Goal: Task Accomplishment & Management: Use online tool/utility

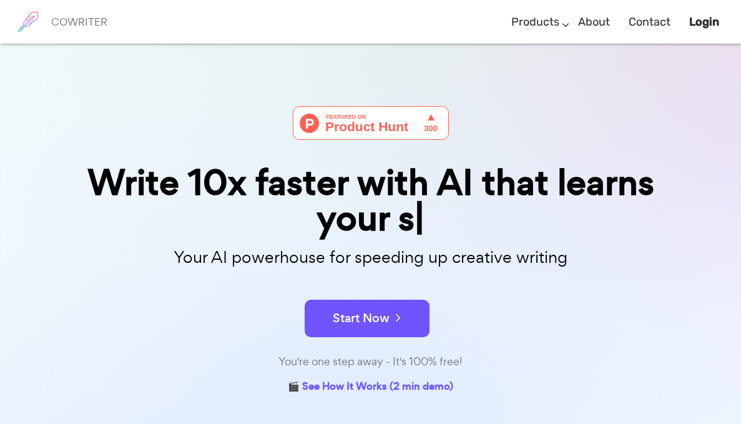
click at [377, 299] on form "Start Now" at bounding box center [371, 312] width 624 height 44
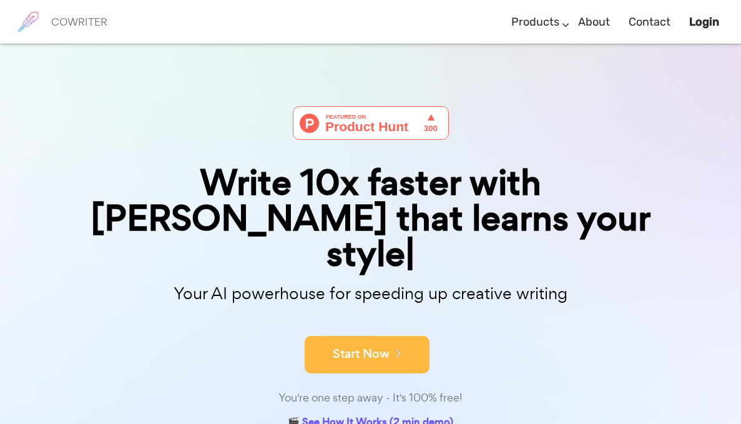
click at [373, 336] on button "Start Now" at bounding box center [367, 354] width 125 height 37
